Goal: Task Accomplishment & Management: Manage account settings

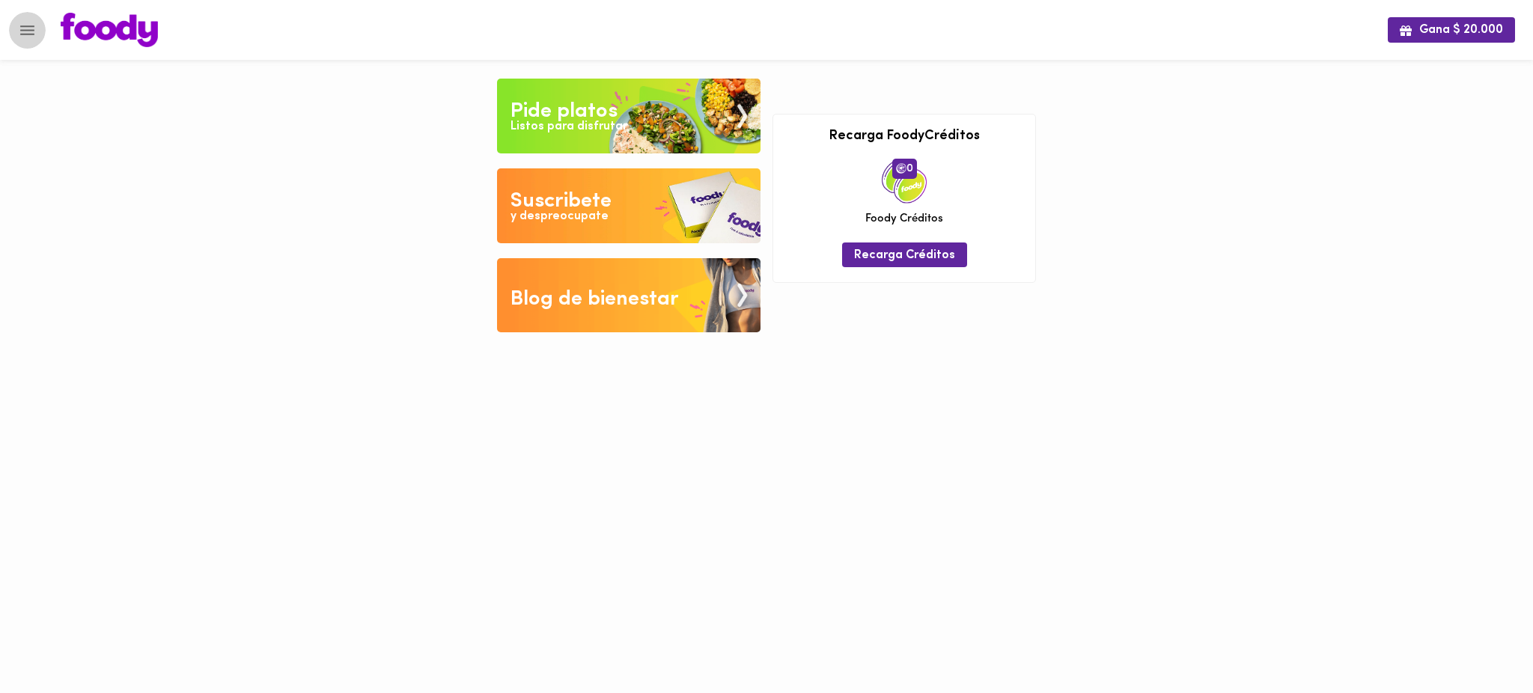
click at [24, 25] on icon "Menu" at bounding box center [27, 30] width 14 height 10
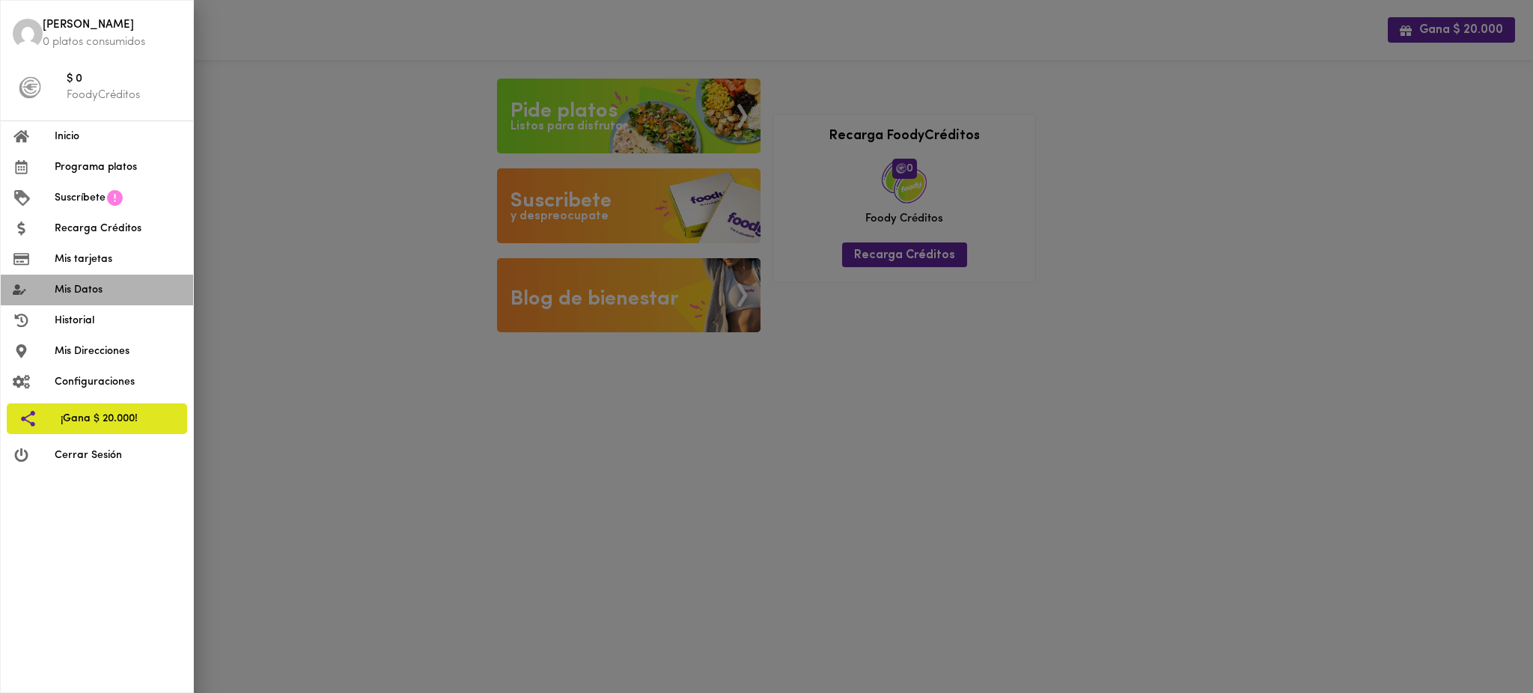
click at [91, 282] on span "Mis Datos" at bounding box center [118, 290] width 127 height 16
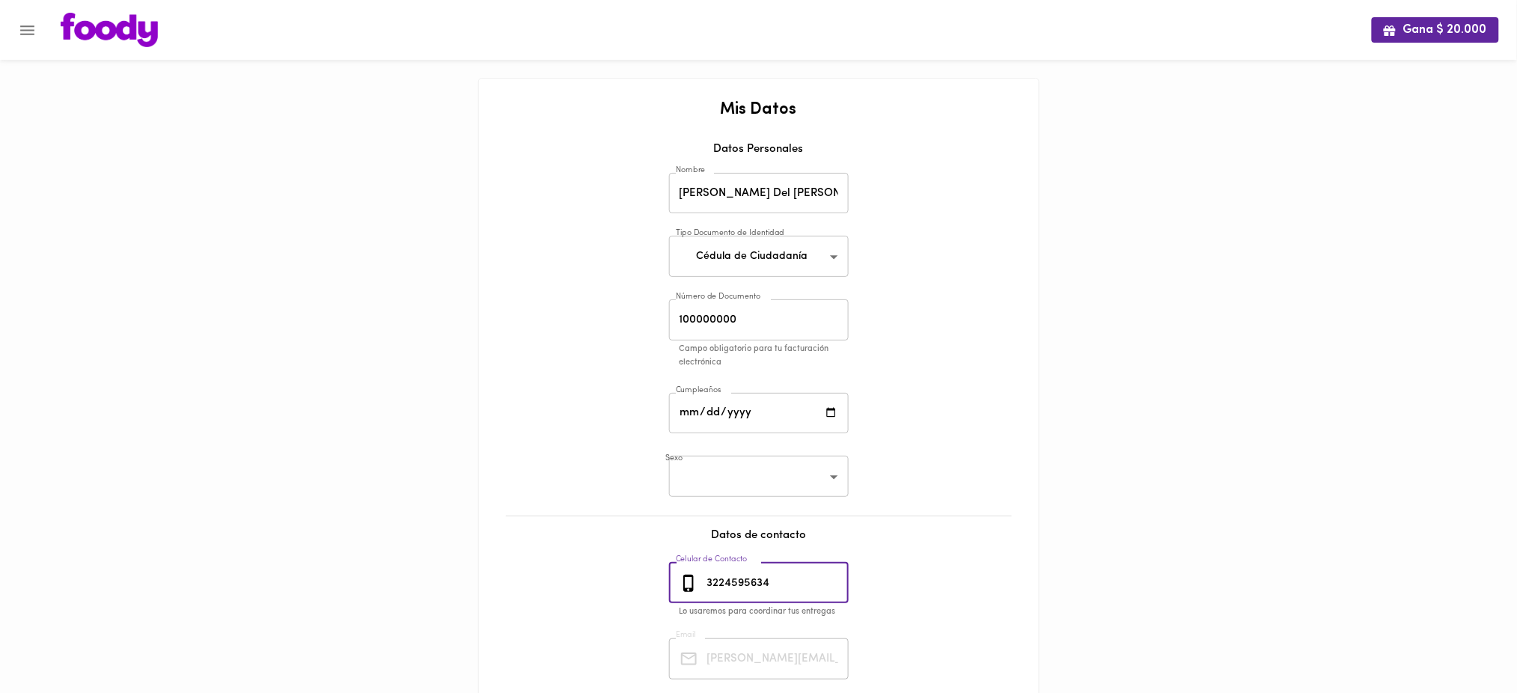
drag, startPoint x: 782, startPoint y: 581, endPoint x: 684, endPoint y: 582, distance: 98.1
click at [684, 582] on div "[PHONE_NUMBER] Celular de Contacto" at bounding box center [759, 583] width 180 height 41
click at [25, 33] on icon "Menu" at bounding box center [27, 30] width 14 height 10
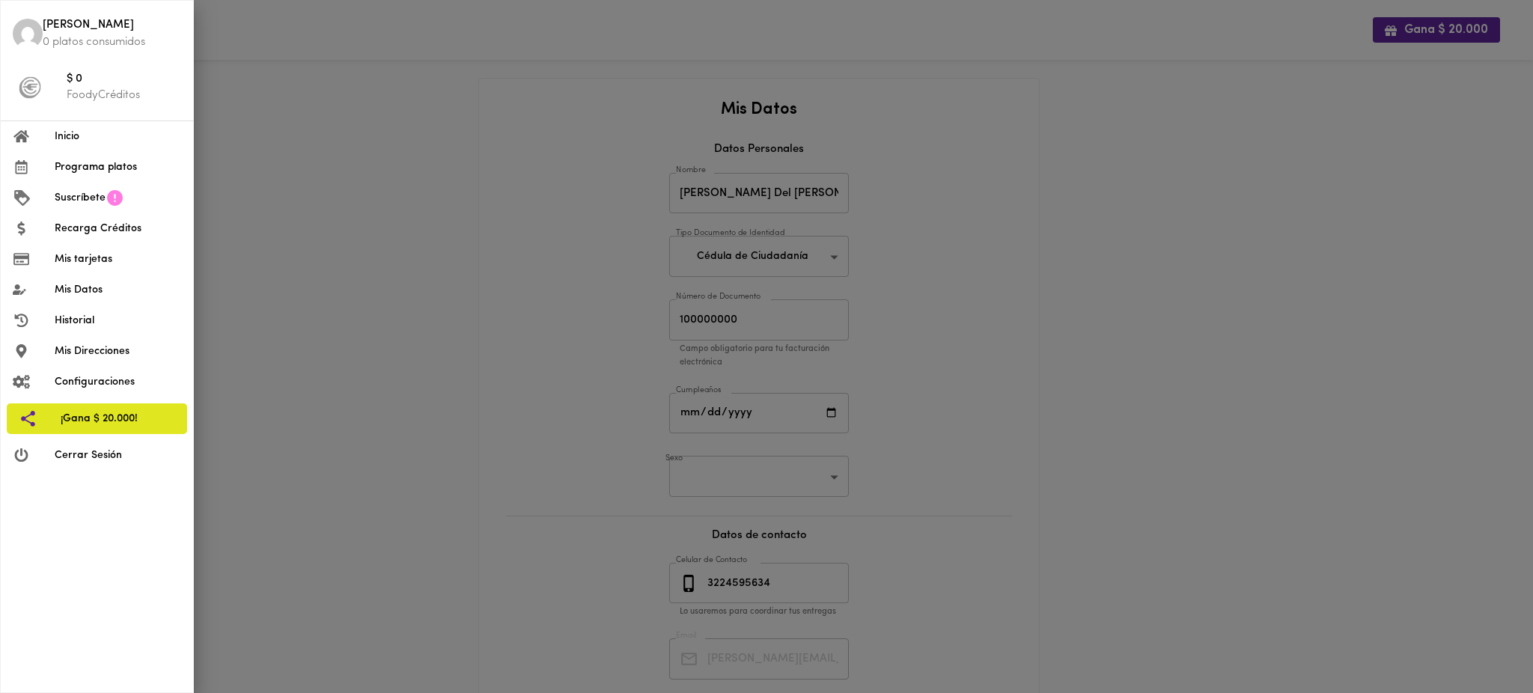
click at [100, 455] on span "Cerrar Sesión" at bounding box center [118, 456] width 127 height 16
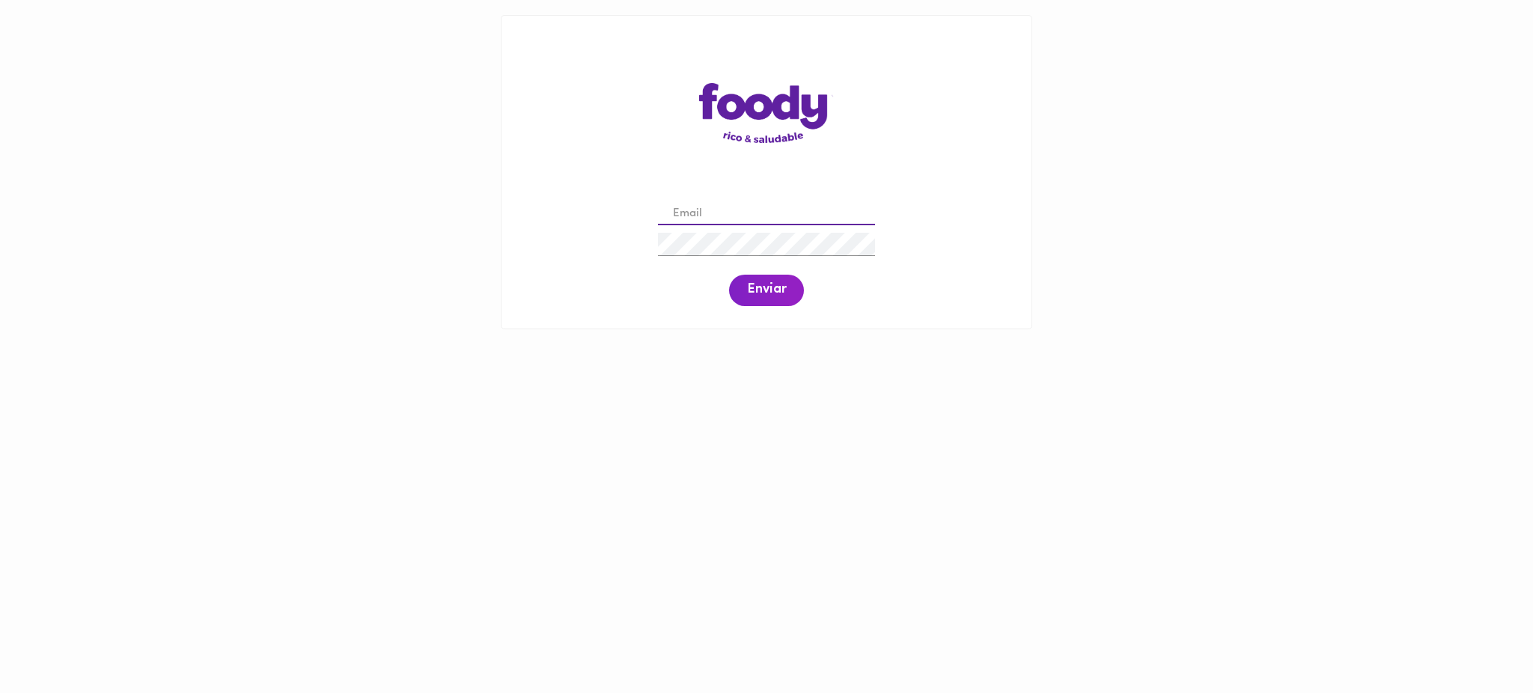
click at [725, 210] on input "email" at bounding box center [766, 214] width 217 height 23
paste input "maria.betancur@cun.edu.co"
type input "maria.betancur@cun.edu.co"
click at [774, 288] on span "Enviar" at bounding box center [766, 290] width 39 height 16
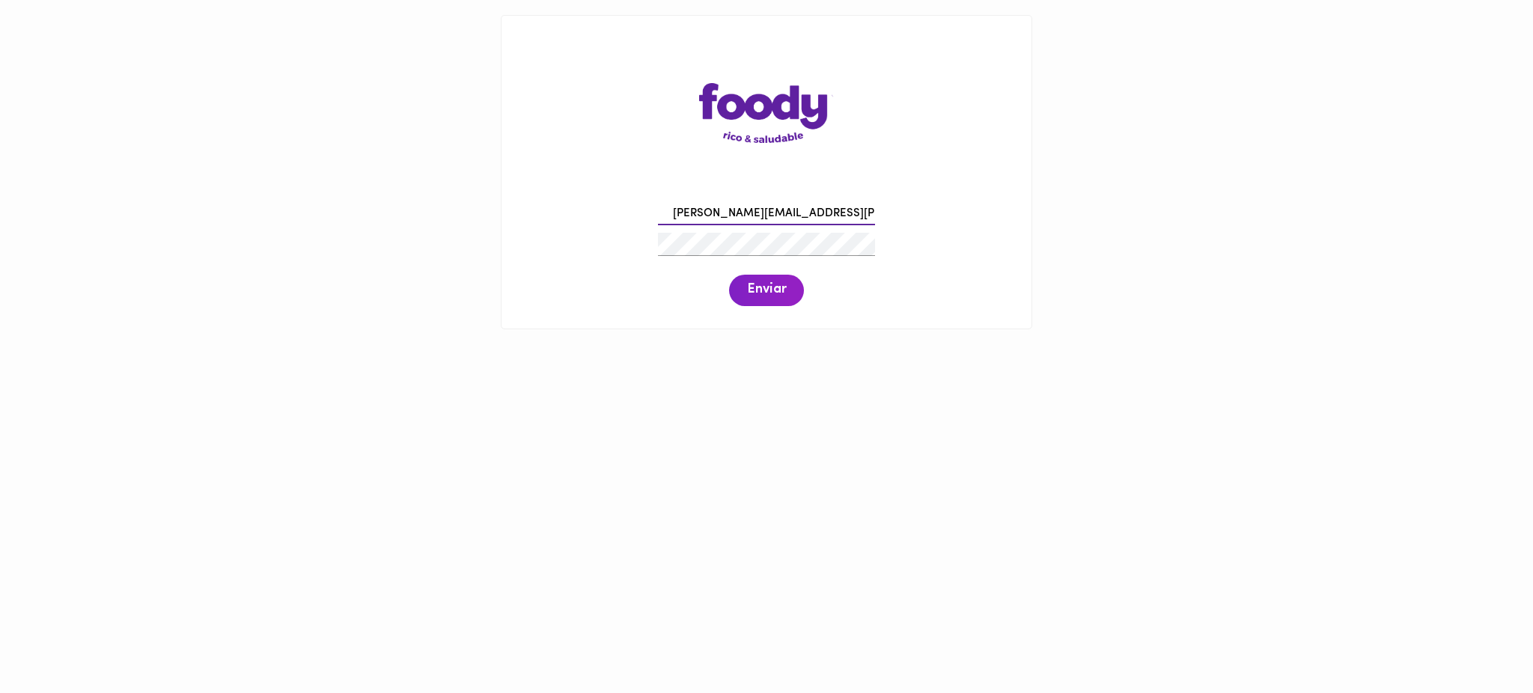
drag, startPoint x: 829, startPoint y: 212, endPoint x: 593, endPoint y: 207, distance: 235.9
click at [593, 207] on div "maria.betancur@cun.edu.co Enviar" at bounding box center [767, 252] width 500 height 115
click at [749, 215] on input "email" at bounding box center [766, 214] width 217 height 23
paste input "auxcontable@todoscomemos.com"
type input "auxcontable@todoscomemos.com"
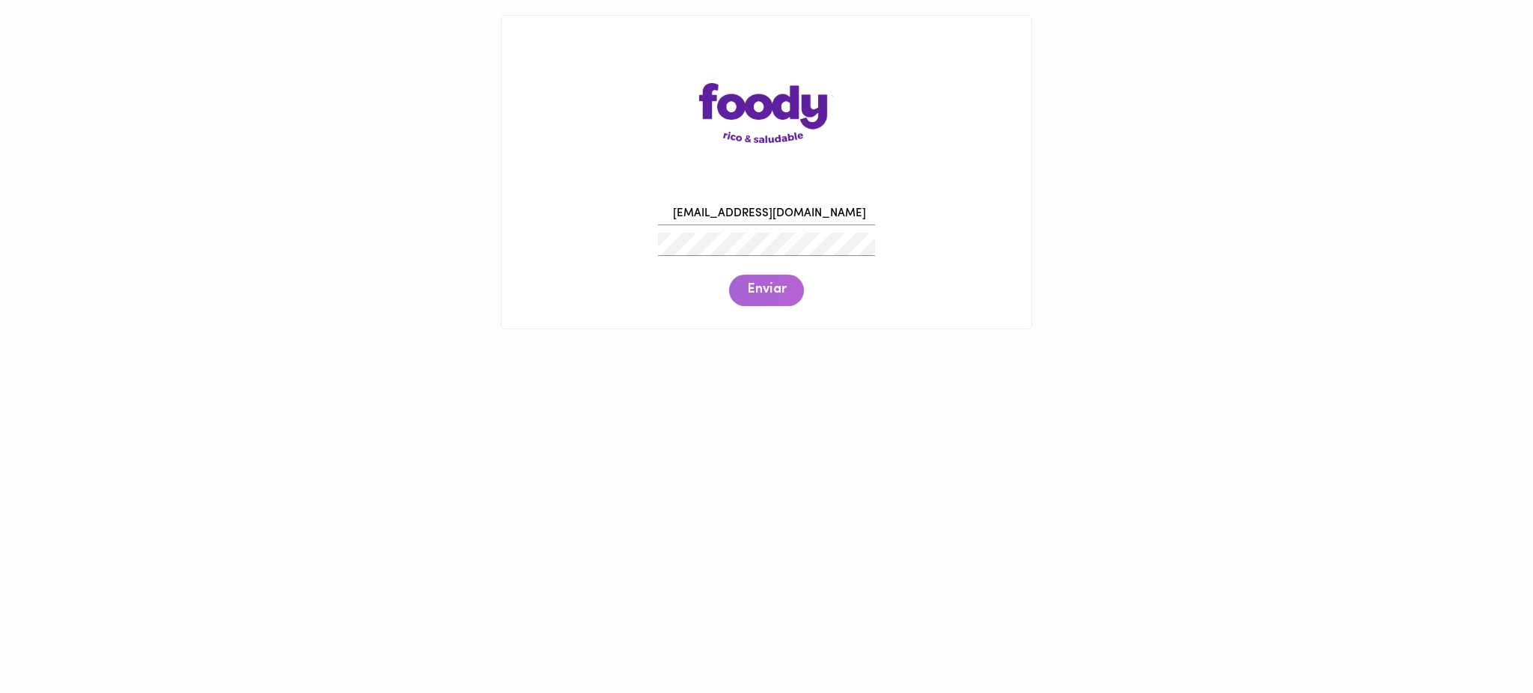
click at [761, 296] on span "Enviar" at bounding box center [766, 290] width 39 height 16
